Goal: Task Accomplishment & Management: Use online tool/utility

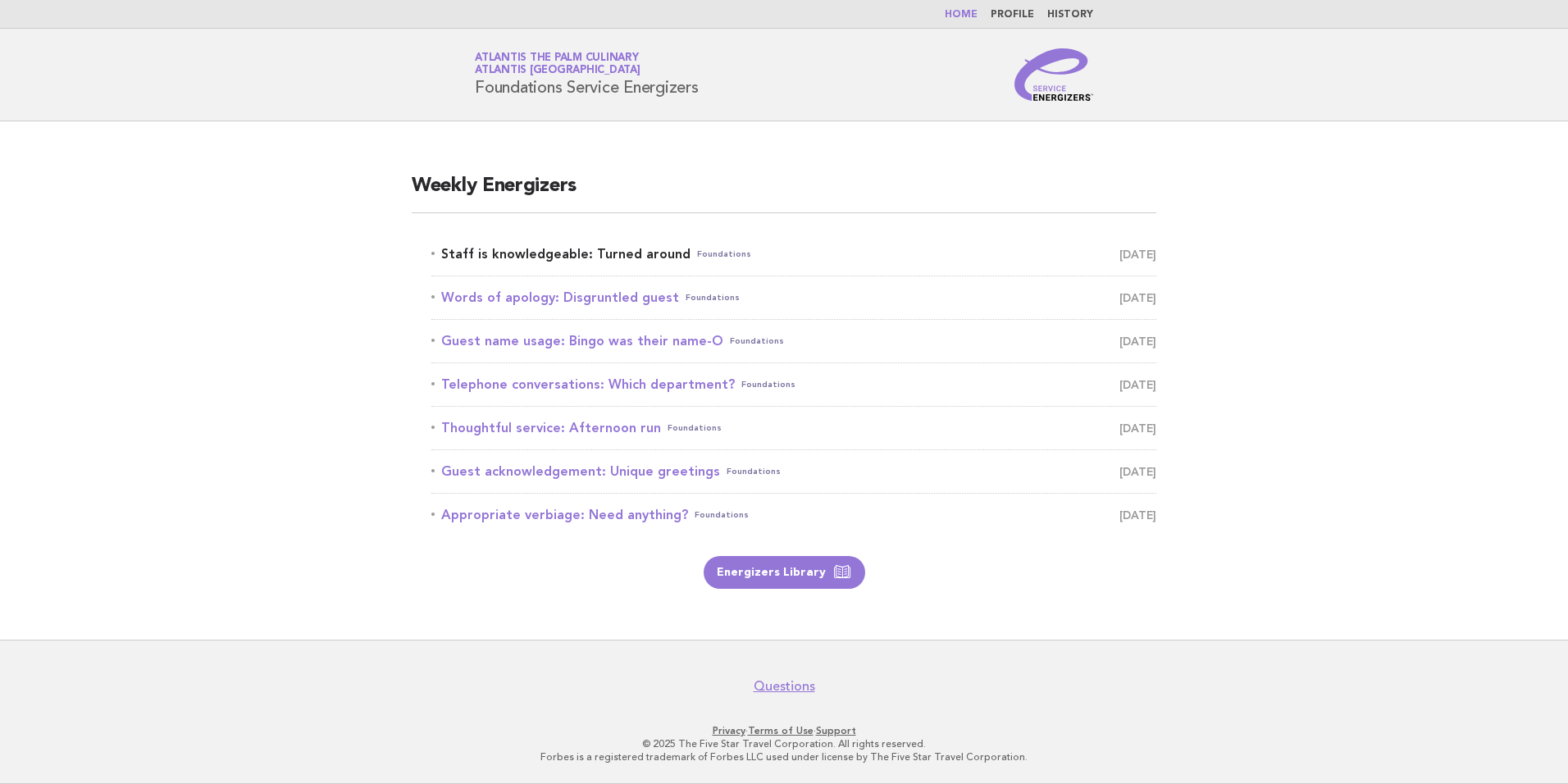
click at [533, 261] on link "Staff is knowledgeable: Turned around Foundations October 10" at bounding box center [793, 255] width 725 height 23
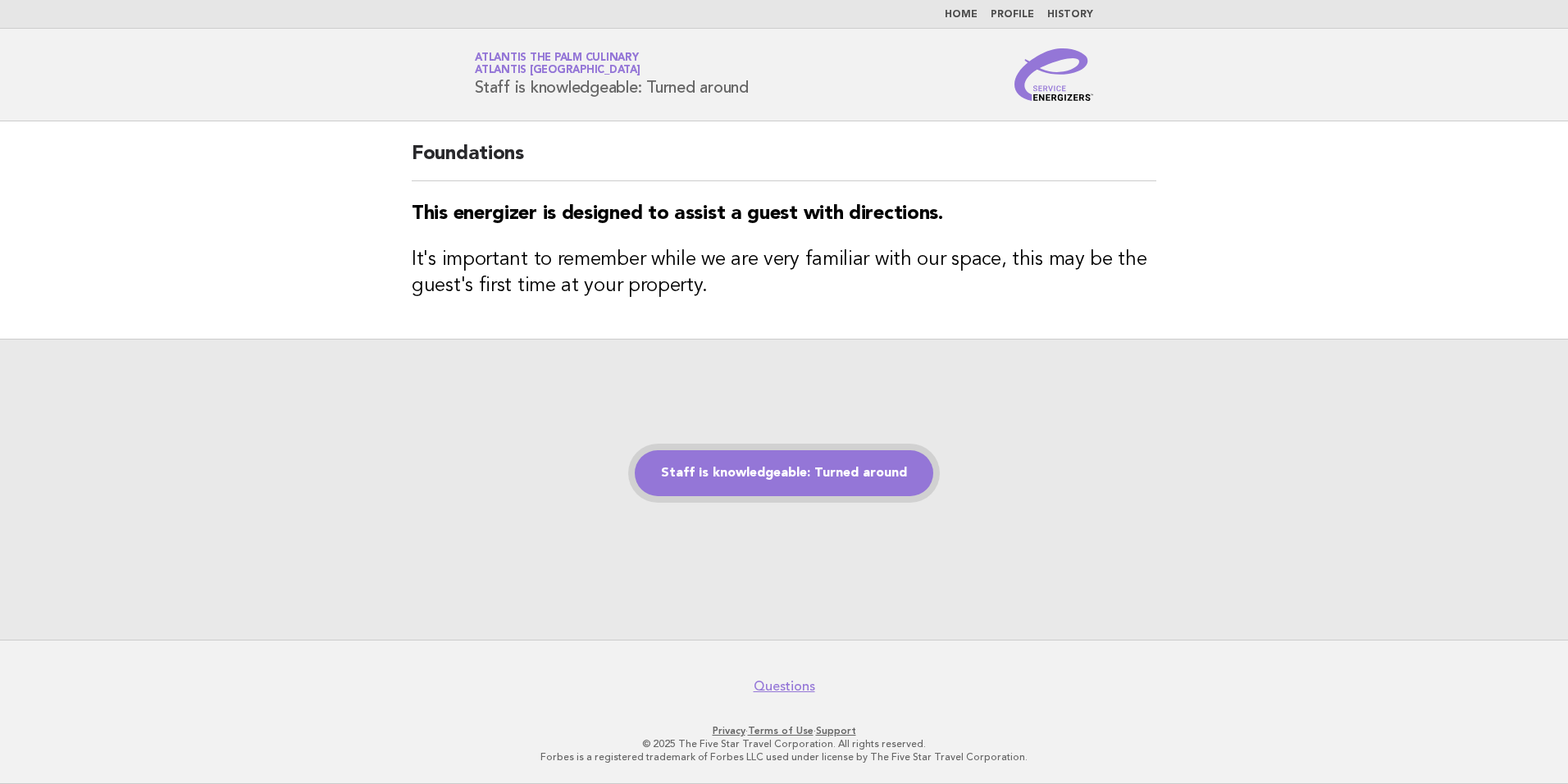
click at [753, 485] on link "Staff is knowledgeable: Turned around" at bounding box center [784, 473] width 298 height 46
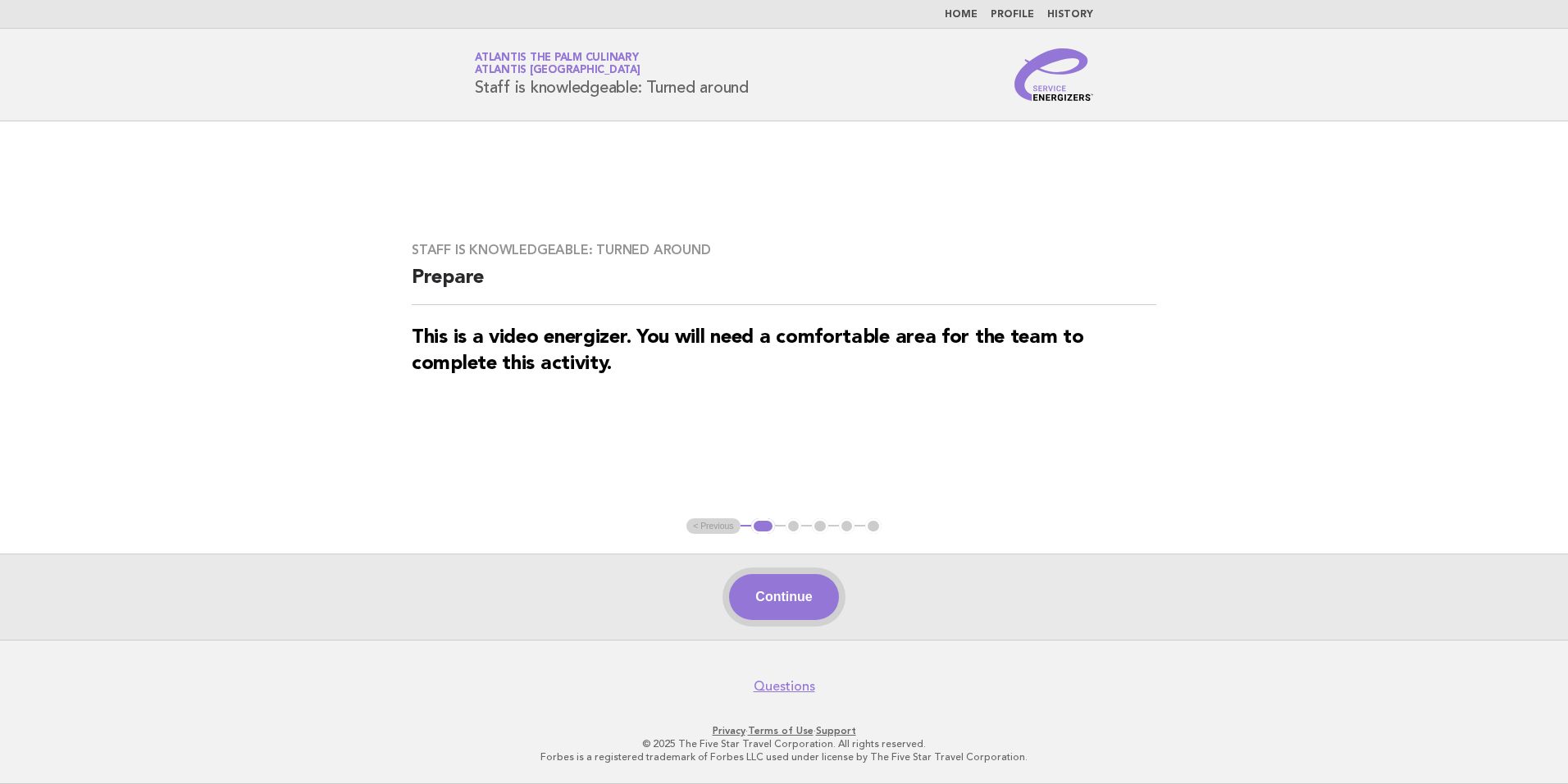
click at [806, 601] on button "Continue" at bounding box center [784, 596] width 109 height 46
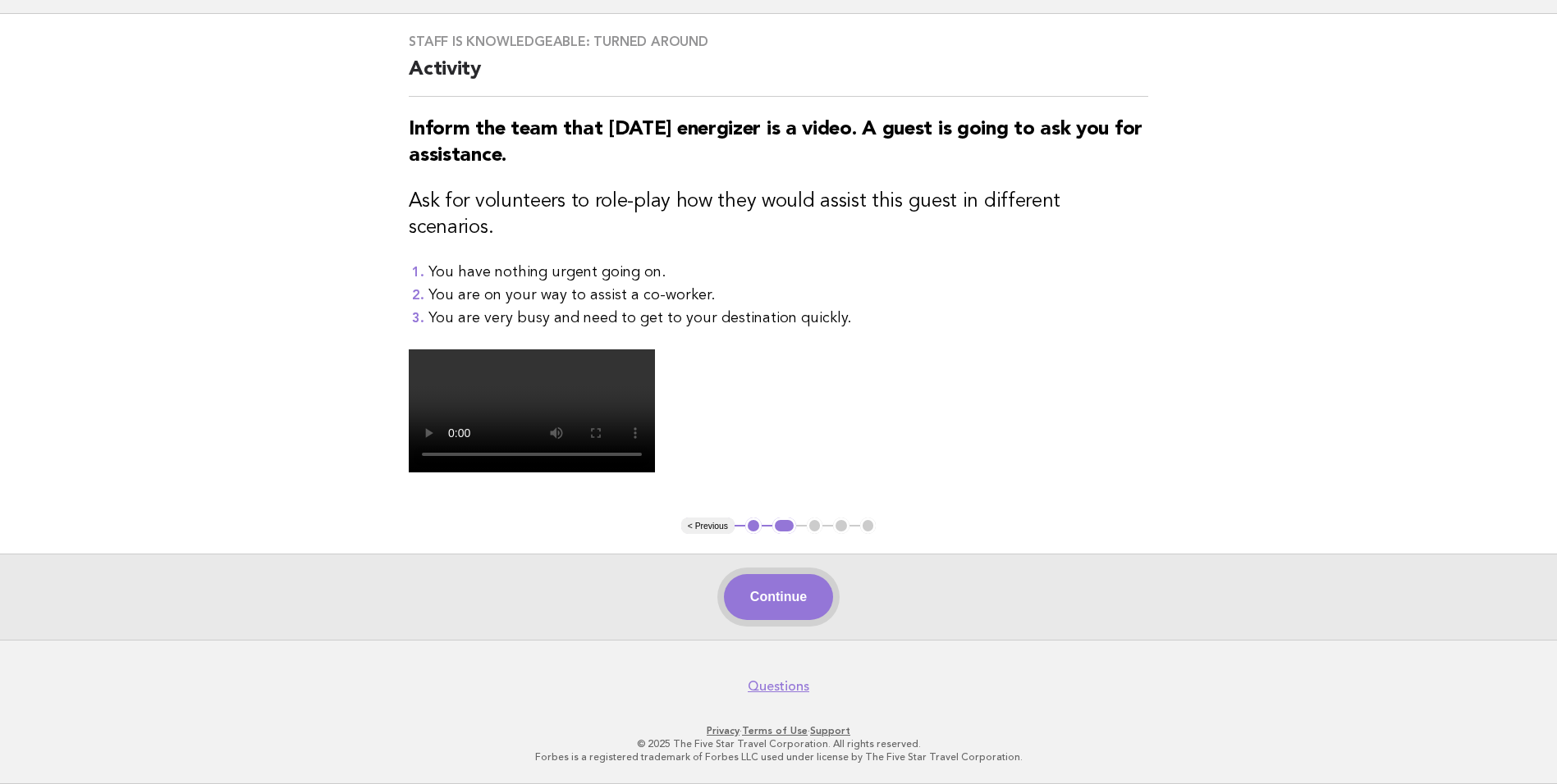
click at [775, 604] on button "Continue" at bounding box center [779, 596] width 109 height 46
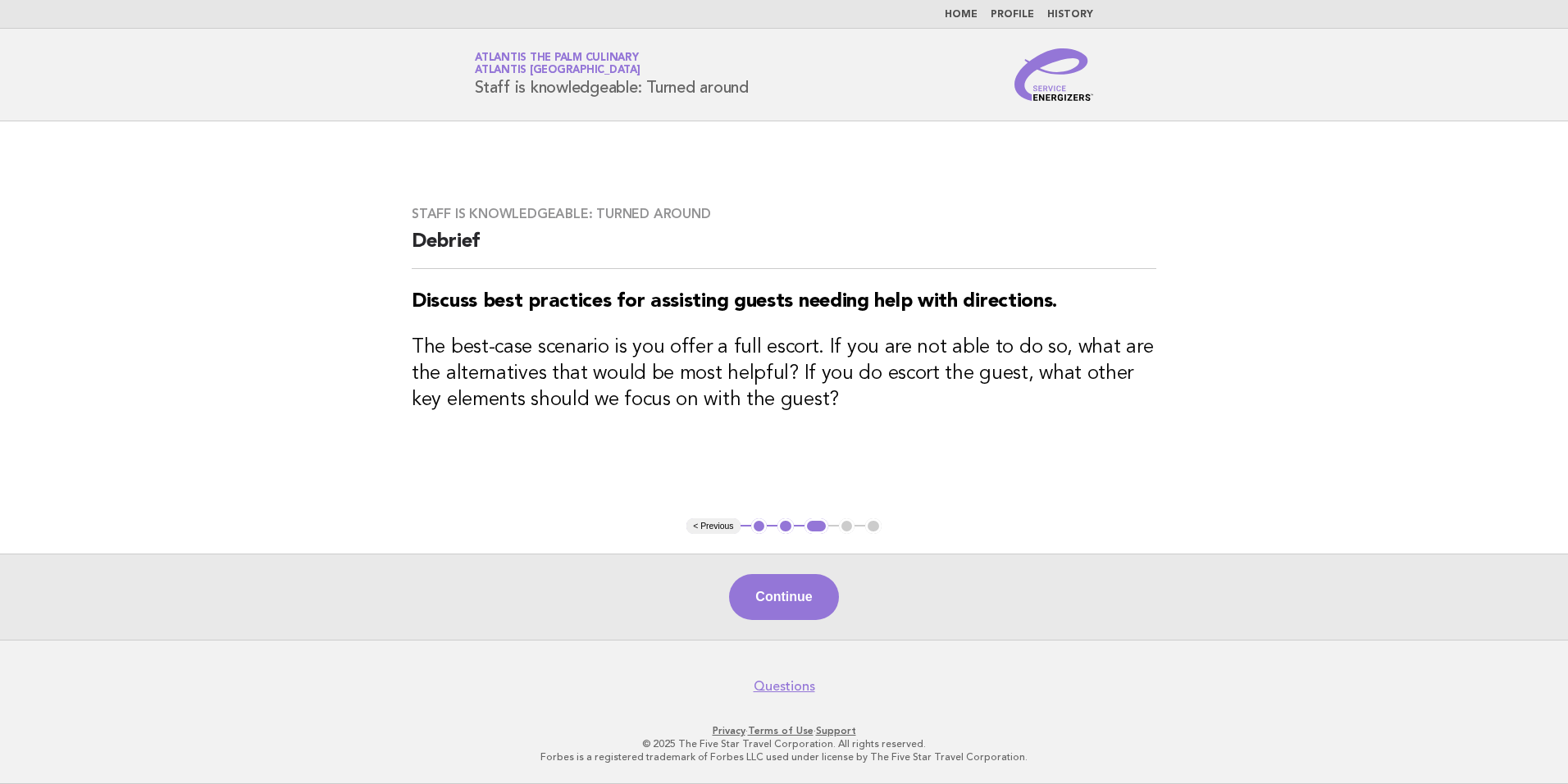
click at [775, 604] on button "Continue" at bounding box center [784, 596] width 109 height 46
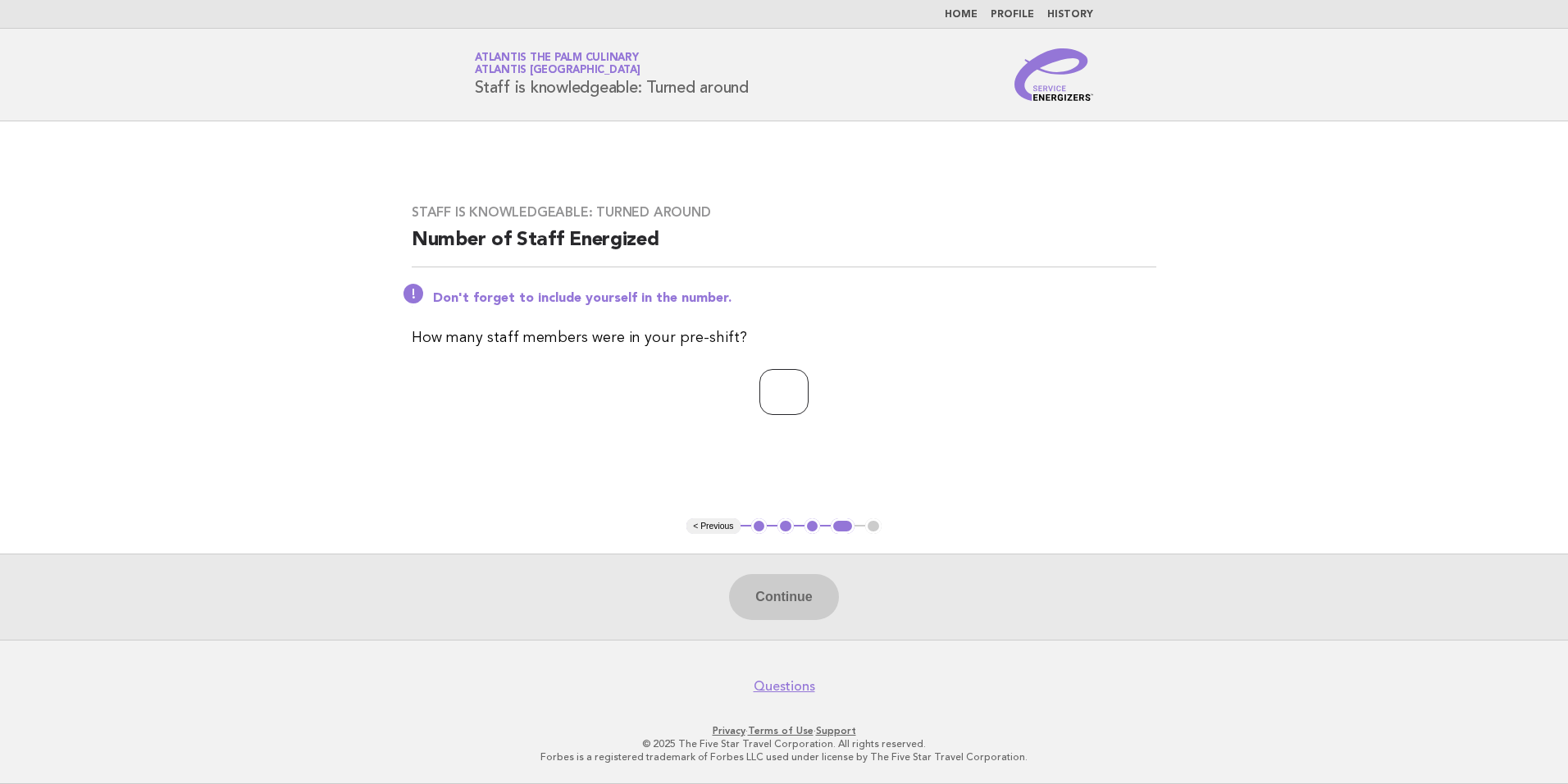
click at [790, 386] on input "number" at bounding box center [784, 392] width 49 height 46
type input "**"
click at [781, 585] on button "Continue" at bounding box center [784, 596] width 109 height 46
